Goal: Information Seeking & Learning: Find specific fact

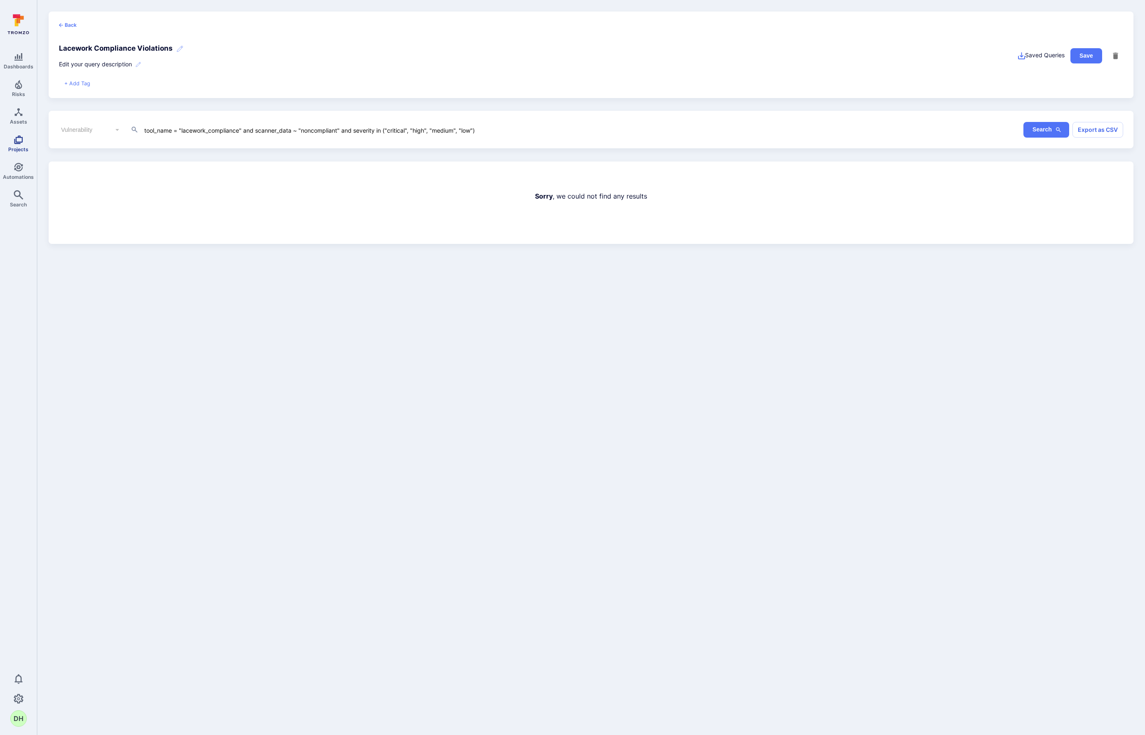
click at [21, 144] on icon "Projects" at bounding box center [19, 140] width 10 height 10
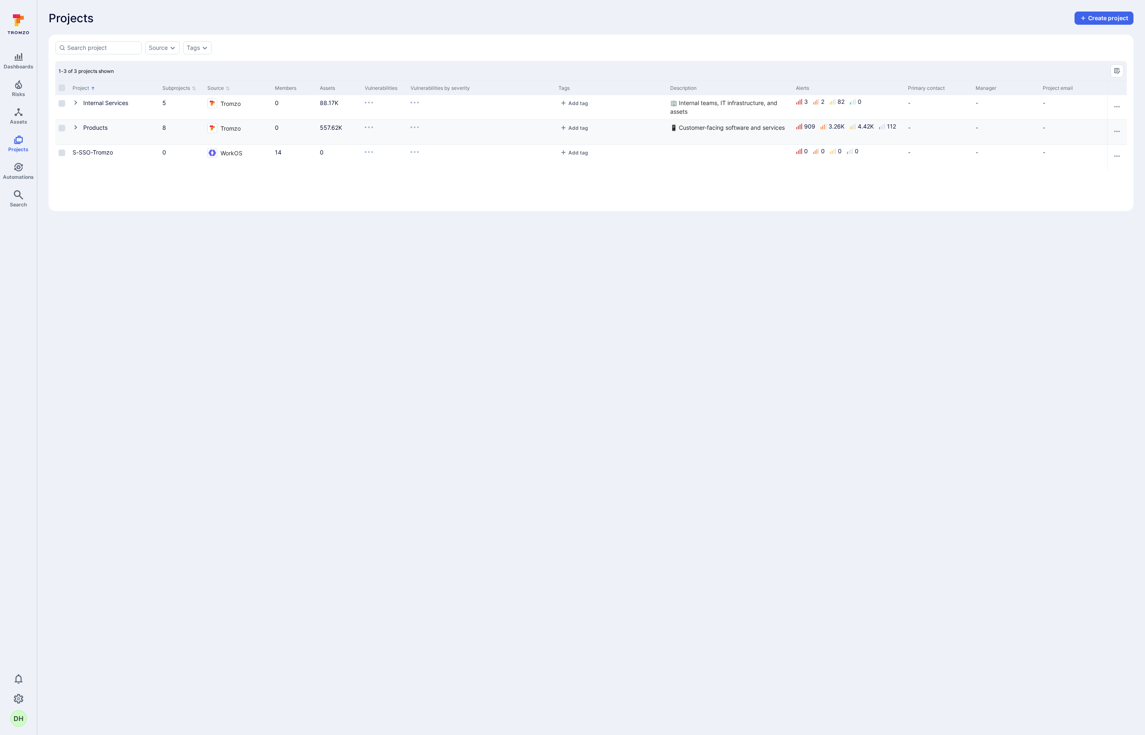
click at [76, 128] on icon "Cell for Project" at bounding box center [76, 127] width 7 height 7
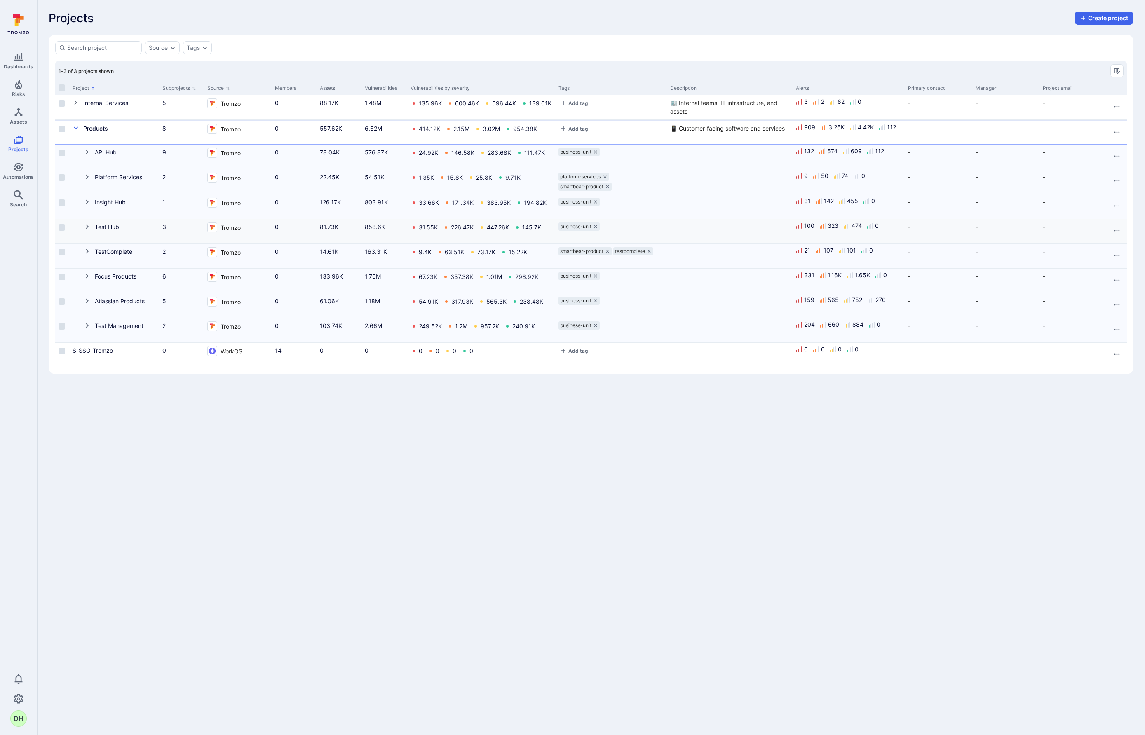
click at [87, 226] on icon "Cell for Project" at bounding box center [87, 227] width 3 height 5
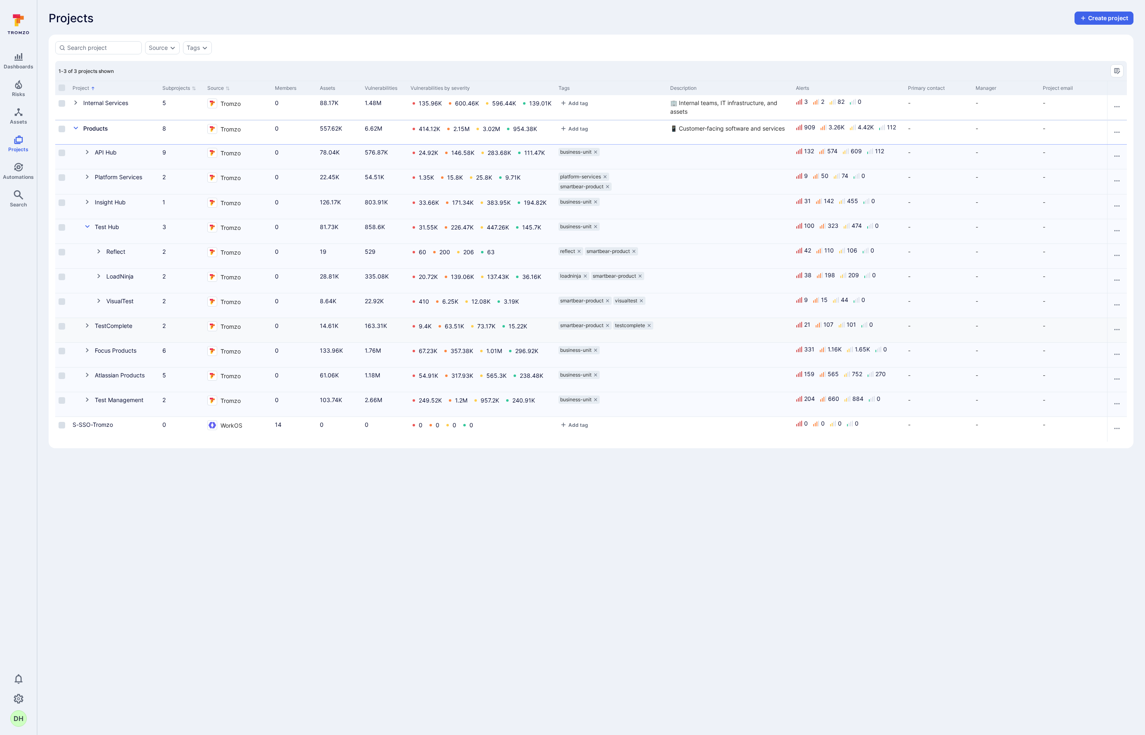
click at [87, 328] on icon "Cell for Project" at bounding box center [87, 325] width 7 height 7
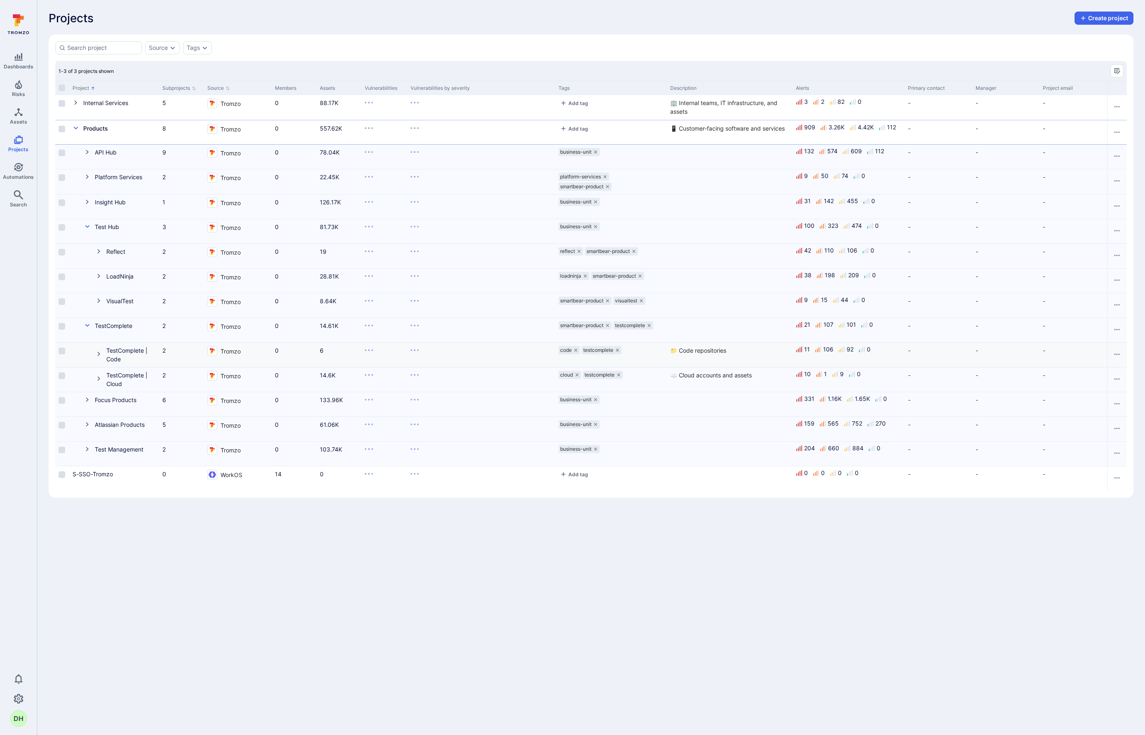
click at [100, 355] on icon "Cell for Project" at bounding box center [99, 354] width 7 height 7
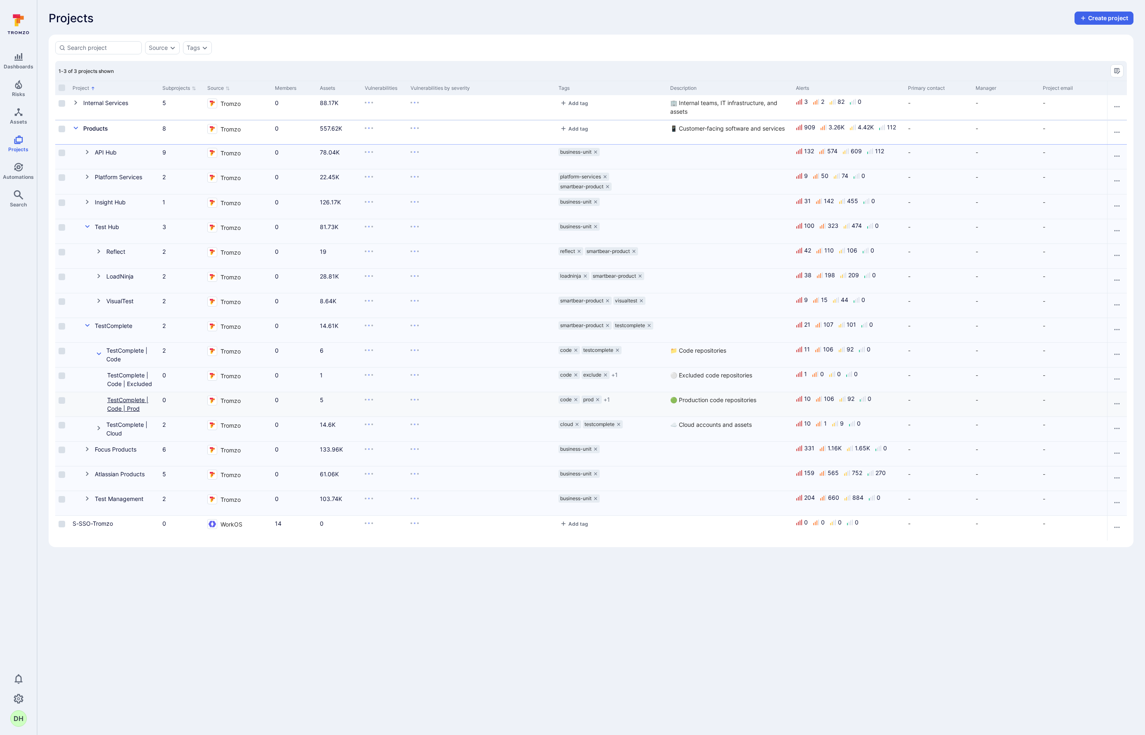
click at [128, 401] on link "TestComplete | Code | Prod" at bounding box center [127, 404] width 41 height 16
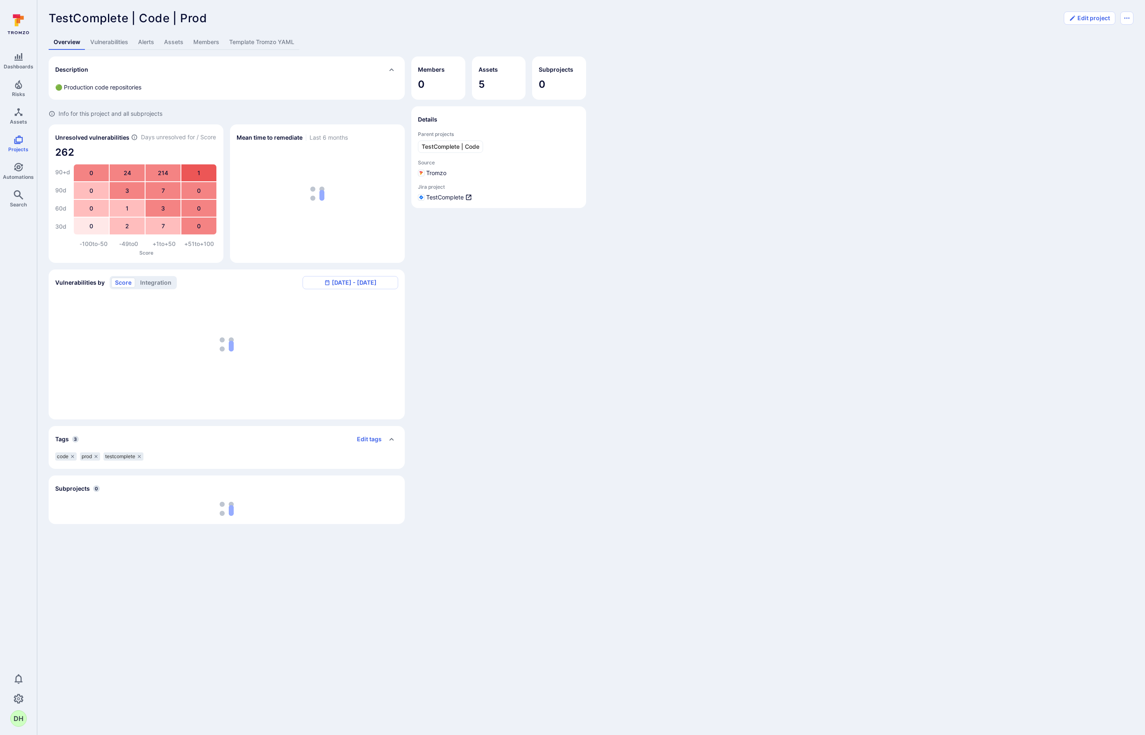
click at [119, 42] on link "Vulnerabilities" at bounding box center [109, 42] width 48 height 15
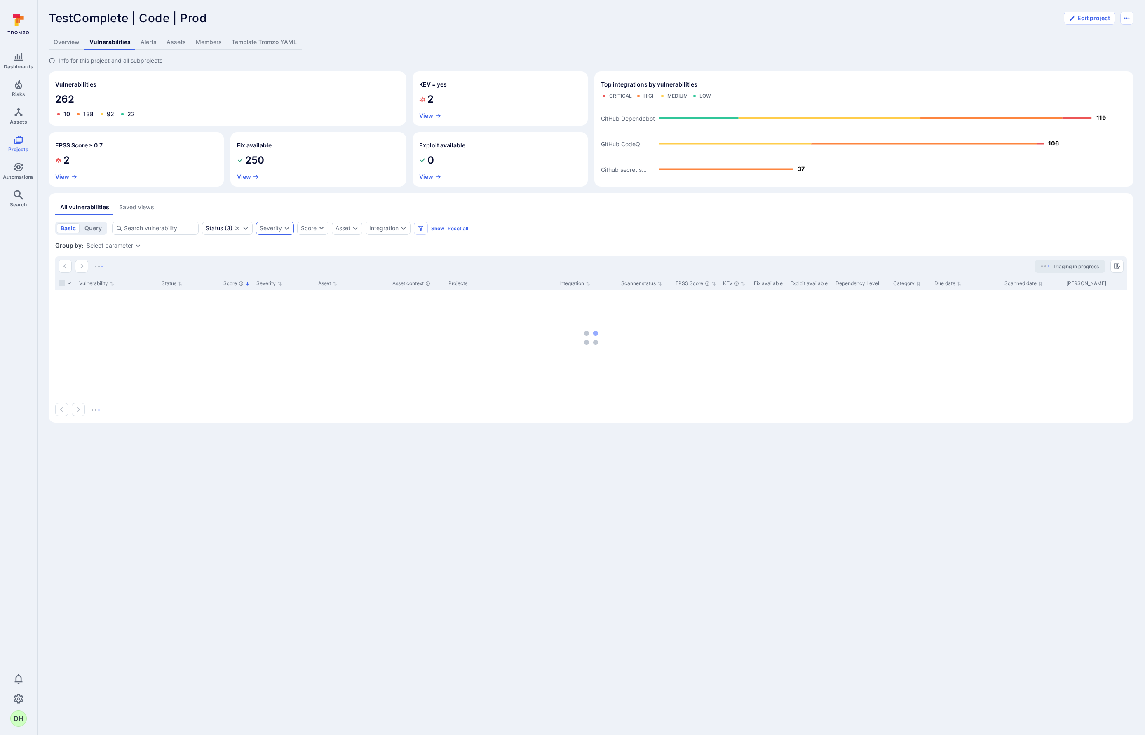
click at [286, 229] on icon "Expand dropdown" at bounding box center [287, 228] width 5 height 3
click at [270, 278] on li "Critical" at bounding box center [321, 278] width 121 height 10
click at [269, 291] on li "High" at bounding box center [321, 289] width 121 height 10
click at [410, 208] on div "All vulnerabilities Saved views" at bounding box center [590, 207] width 1071 height 15
click at [398, 229] on div "Integration" at bounding box center [383, 228] width 29 height 7
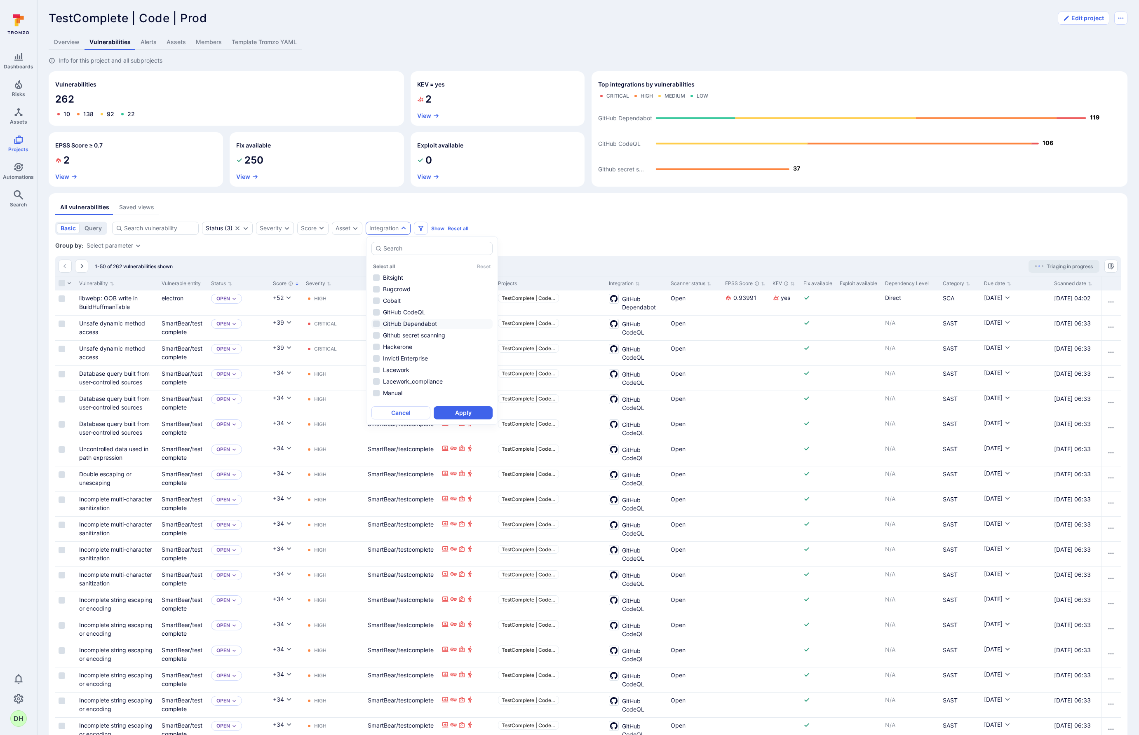
click at [390, 323] on li "GitHub Dependabot" at bounding box center [431, 324] width 121 height 10
drag, startPoint x: 460, startPoint y: 412, endPoint x: 461, endPoint y: 407, distance: 5.0
click at [461, 412] on button "Apply" at bounding box center [463, 412] width 59 height 13
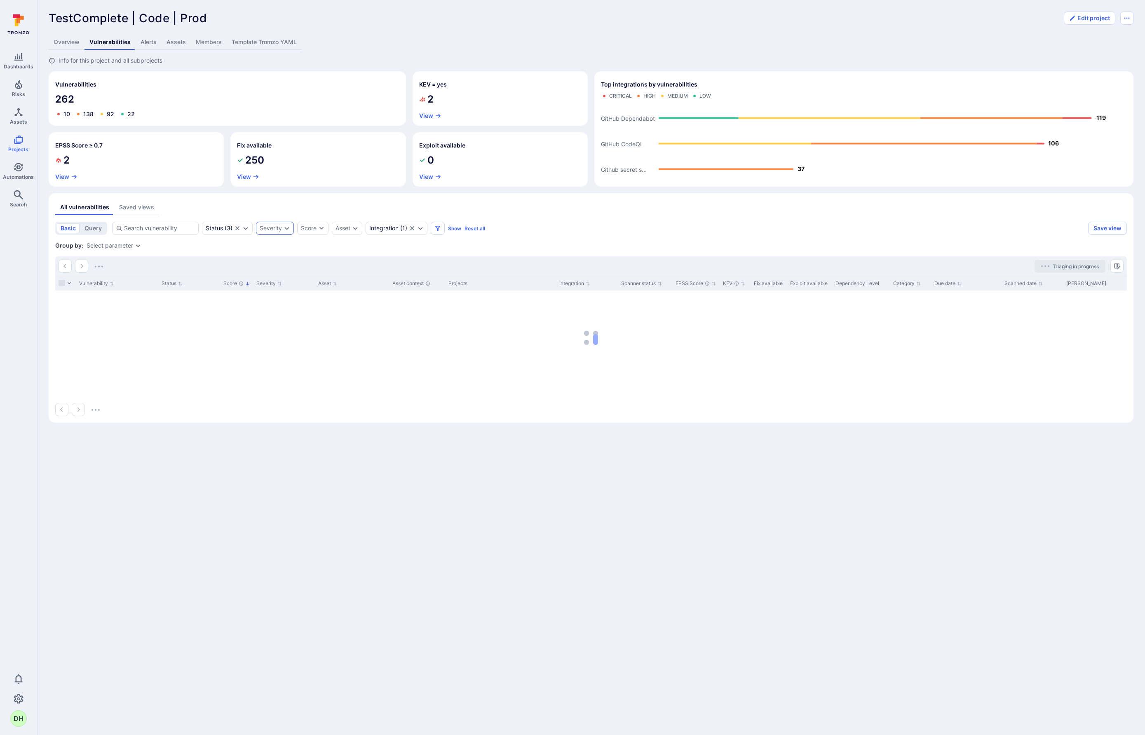
click at [288, 229] on icon "Expand dropdown" at bounding box center [287, 228] width 7 height 7
click at [287, 276] on li "Critical" at bounding box center [321, 278] width 121 height 10
click at [280, 292] on li "High" at bounding box center [321, 289] width 121 height 10
click at [346, 342] on button "Apply" at bounding box center [352, 340] width 59 height 13
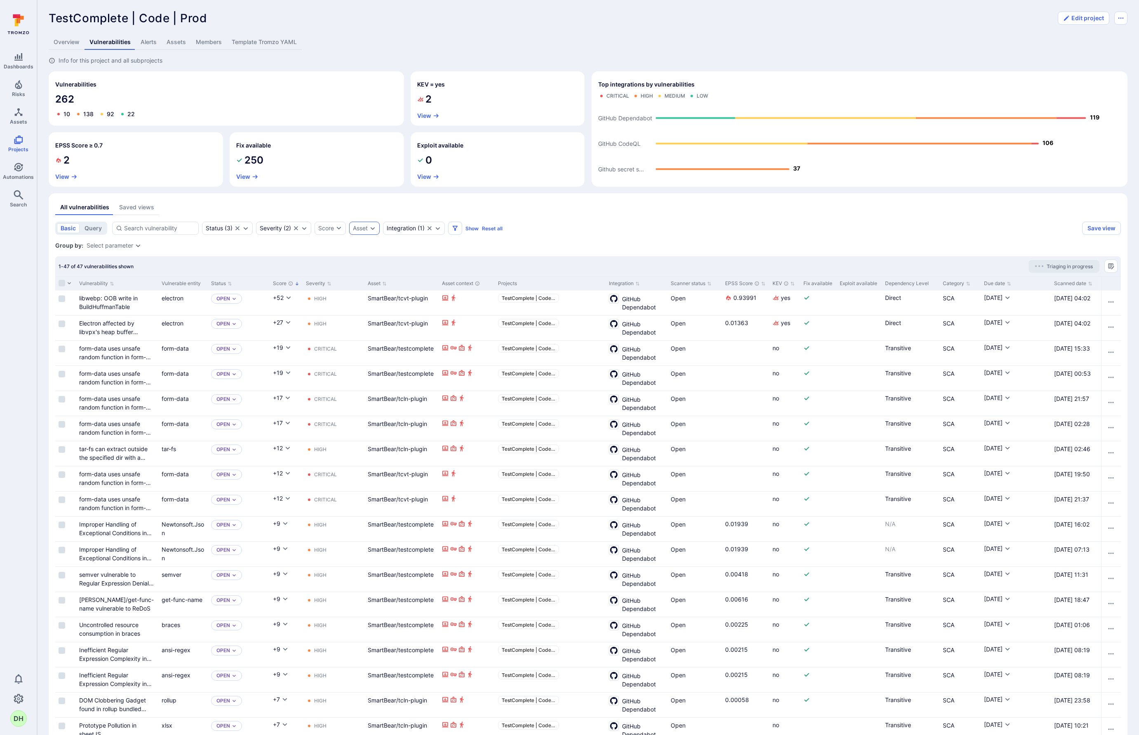
click at [372, 229] on icon "Expand dropdown" at bounding box center [372, 228] width 5 height 3
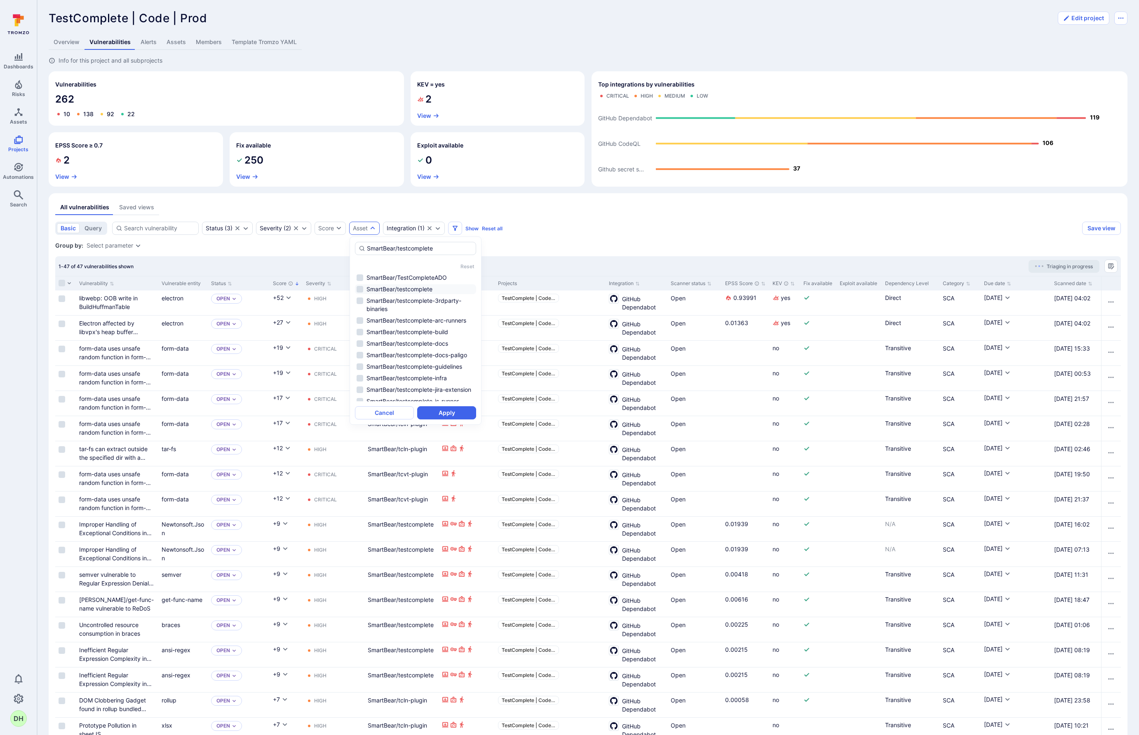
click at [360, 288] on li "SmartBear/testcomplete" at bounding box center [415, 289] width 121 height 10
type input "SmartBear/testcomplete"
click at [445, 411] on button "Apply" at bounding box center [446, 412] width 59 height 13
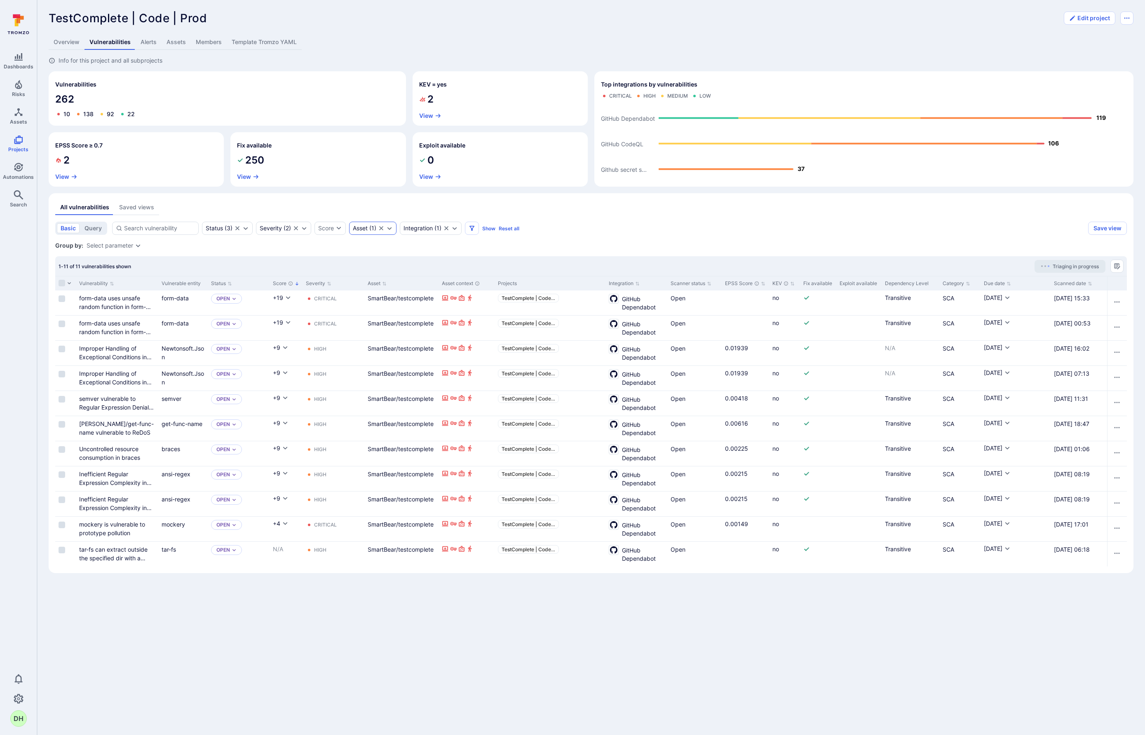
click at [383, 228] on icon "Clear selection" at bounding box center [381, 228] width 7 height 7
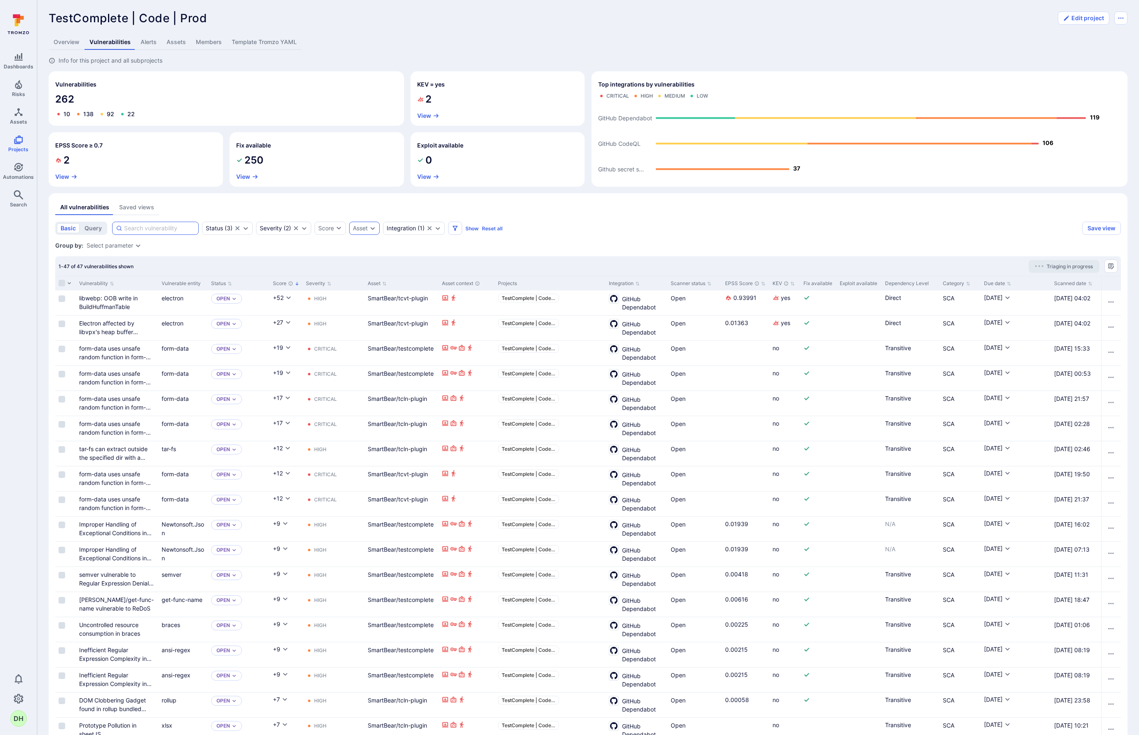
click at [173, 229] on input at bounding box center [159, 228] width 71 height 8
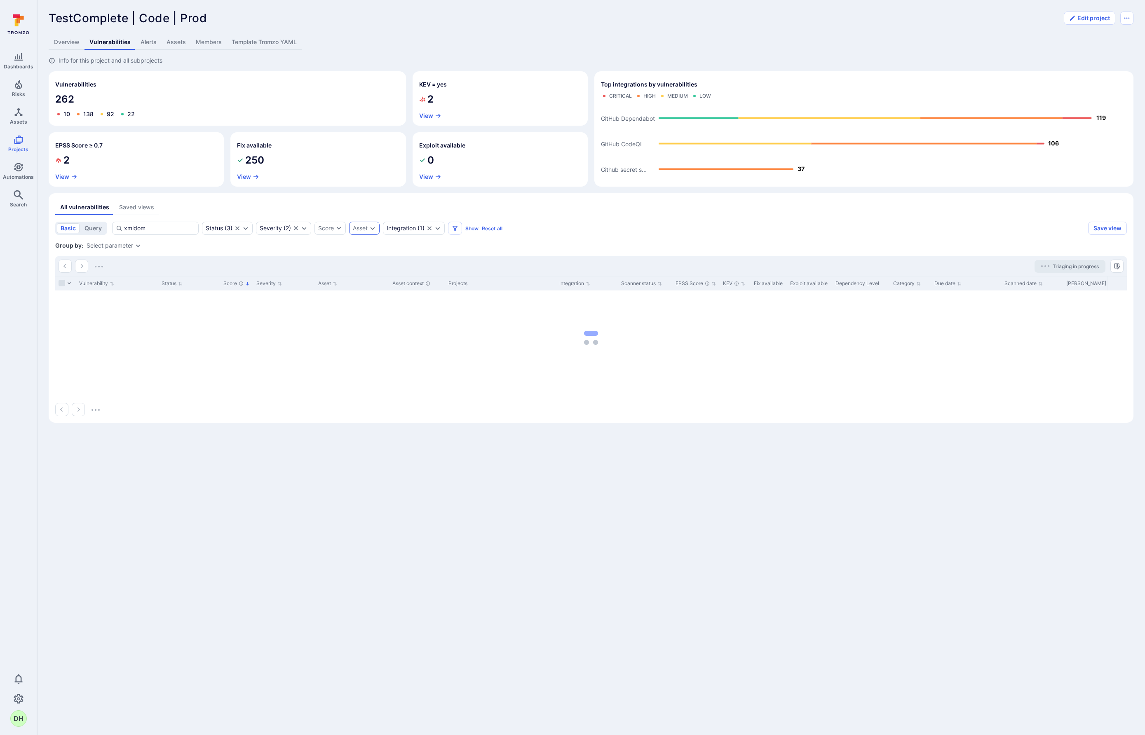
type input "xmldom"
